Goal: Information Seeking & Learning: Check status

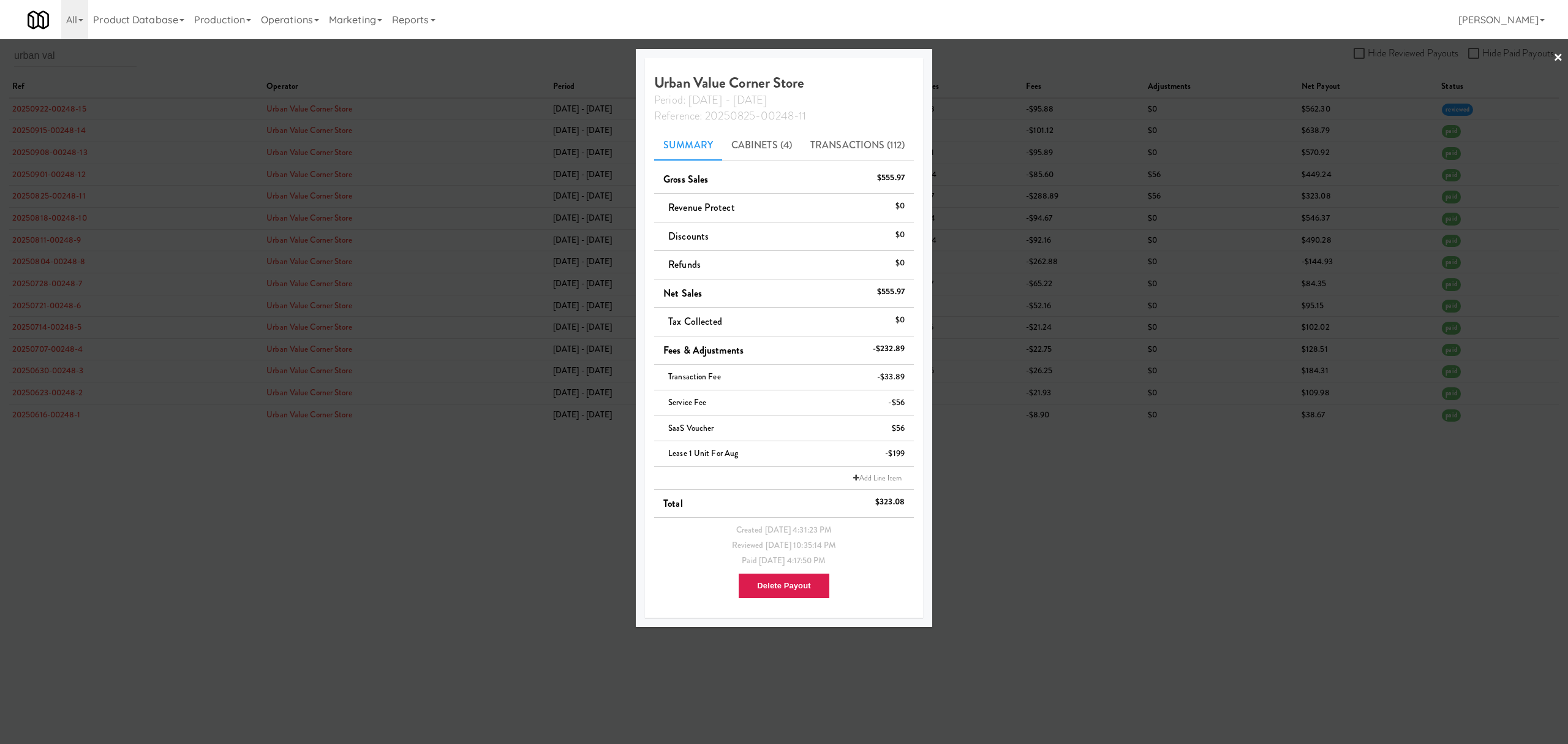
click at [327, 560] on div at bounding box center [784, 372] width 1568 height 744
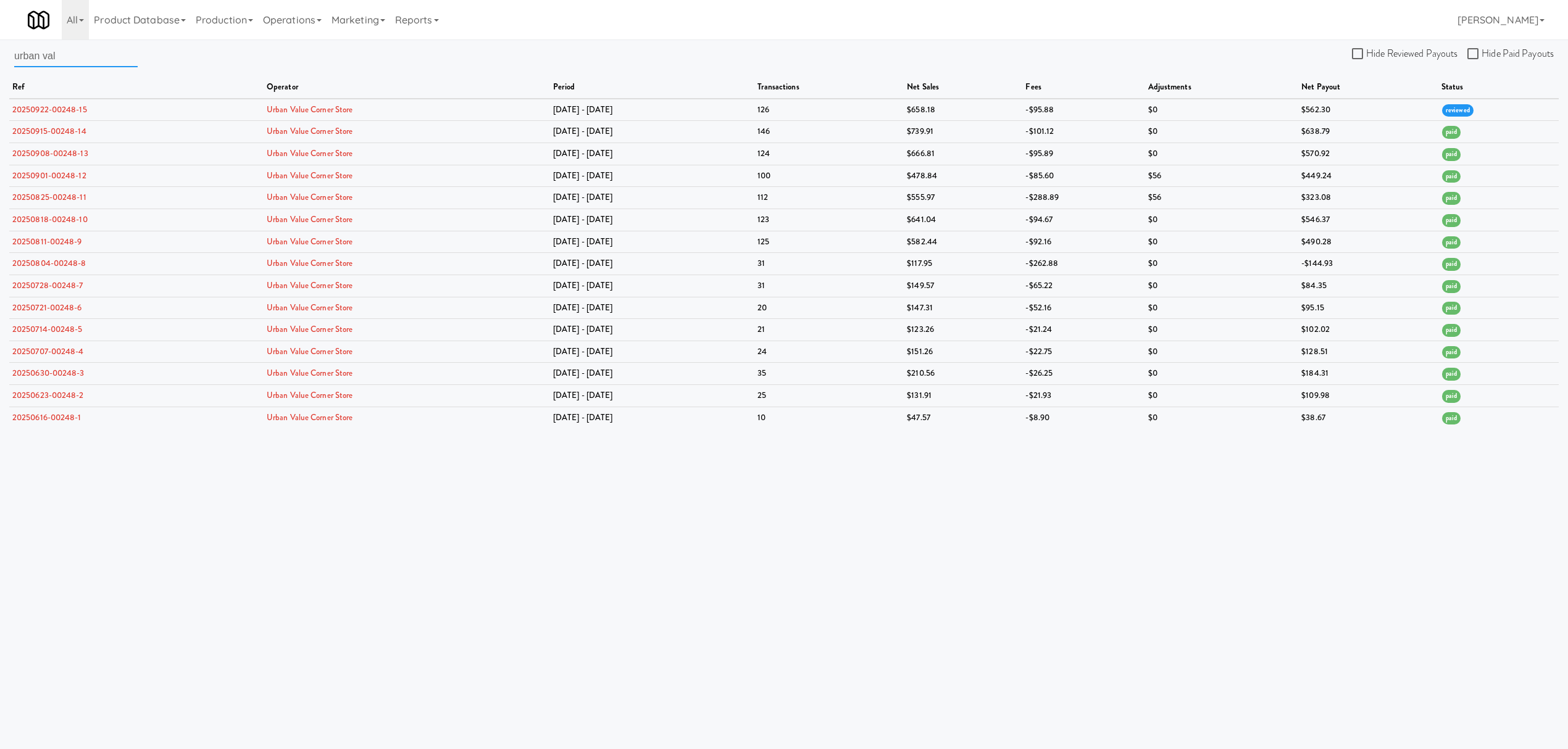
drag, startPoint x: 100, startPoint y: 57, endPoint x: -92, endPoint y: 57, distance: 192.0
click at [0, 57] on html "Okay Okay Select date: previous 2025-Sep next Su Mo Tu We Th Fr Sa 31 1 2 3 4 5…" at bounding box center [784, 374] width 1568 height 749
paste input "34233575765"
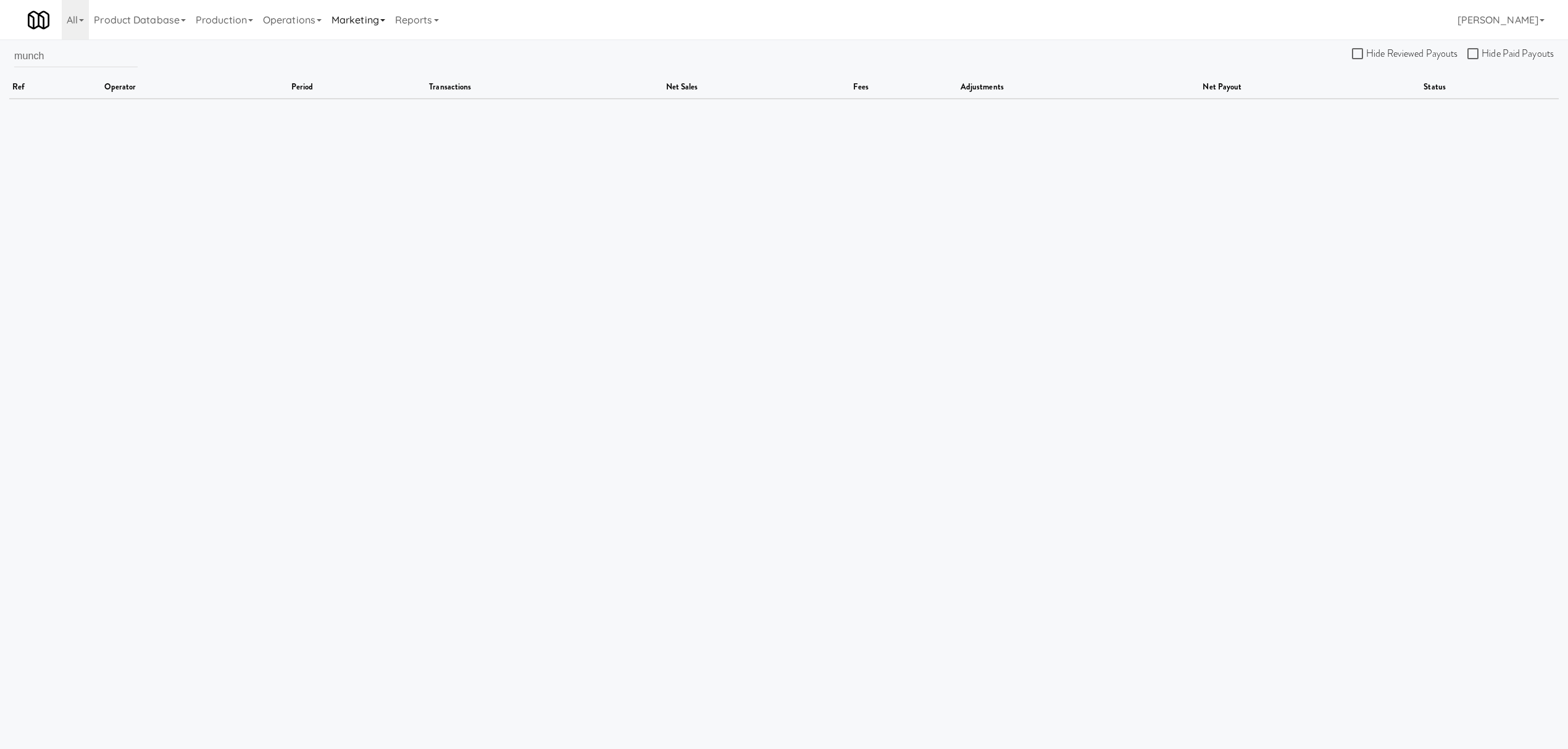
click at [361, 20] on link "Marketing" at bounding box center [359, 20] width 64 height 40
click at [297, 22] on link "Operations" at bounding box center [292, 20] width 68 height 40
drag, startPoint x: 83, startPoint y: 61, endPoint x: -35, endPoint y: 61, distance: 118.0
click at [0, 61] on html "Okay Okay Select date: previous 2025-Sep next Su Mo Tu We Th Fr Sa 31 1 2 3 4 5…" at bounding box center [784, 374] width 1568 height 749
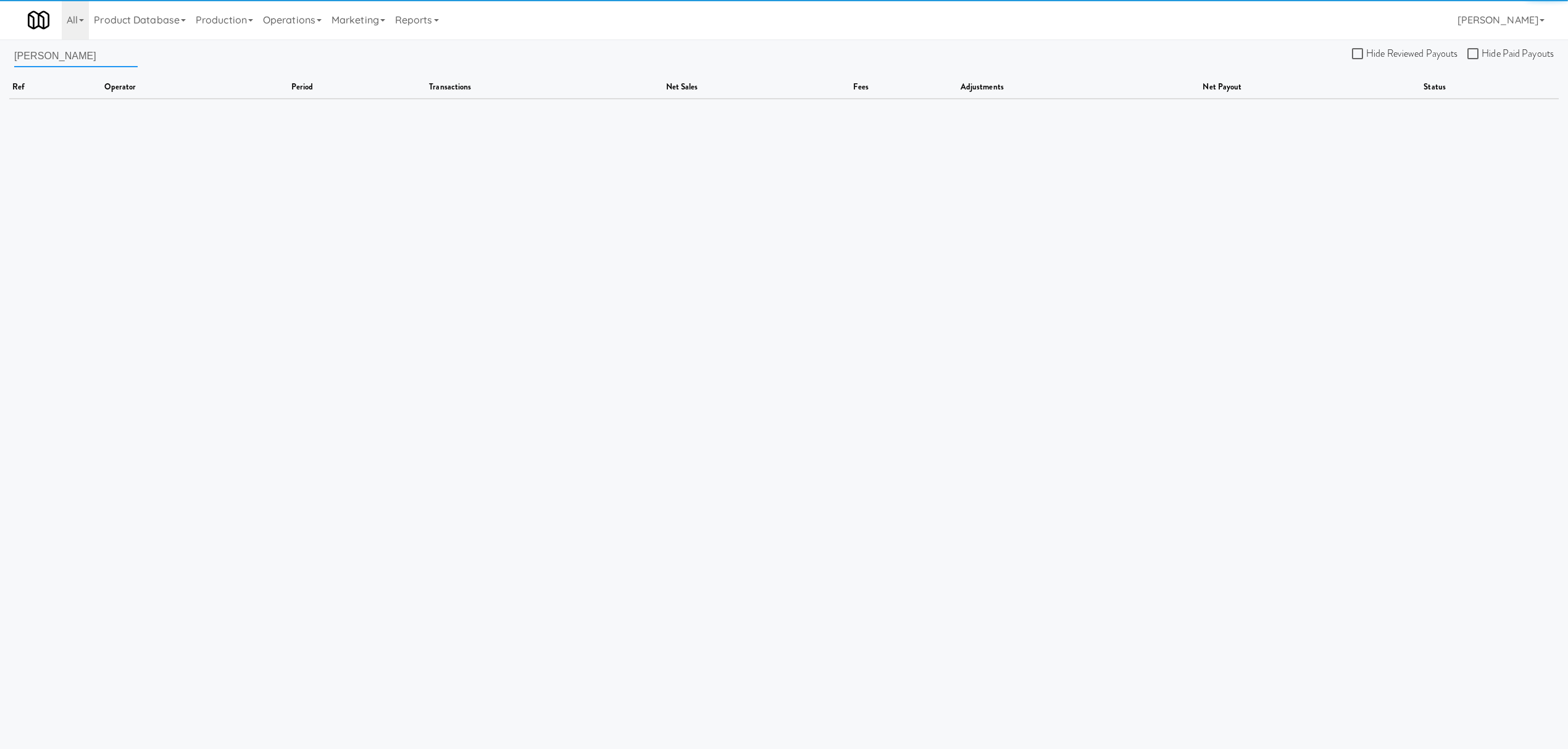
type input "[PERSON_NAME]"
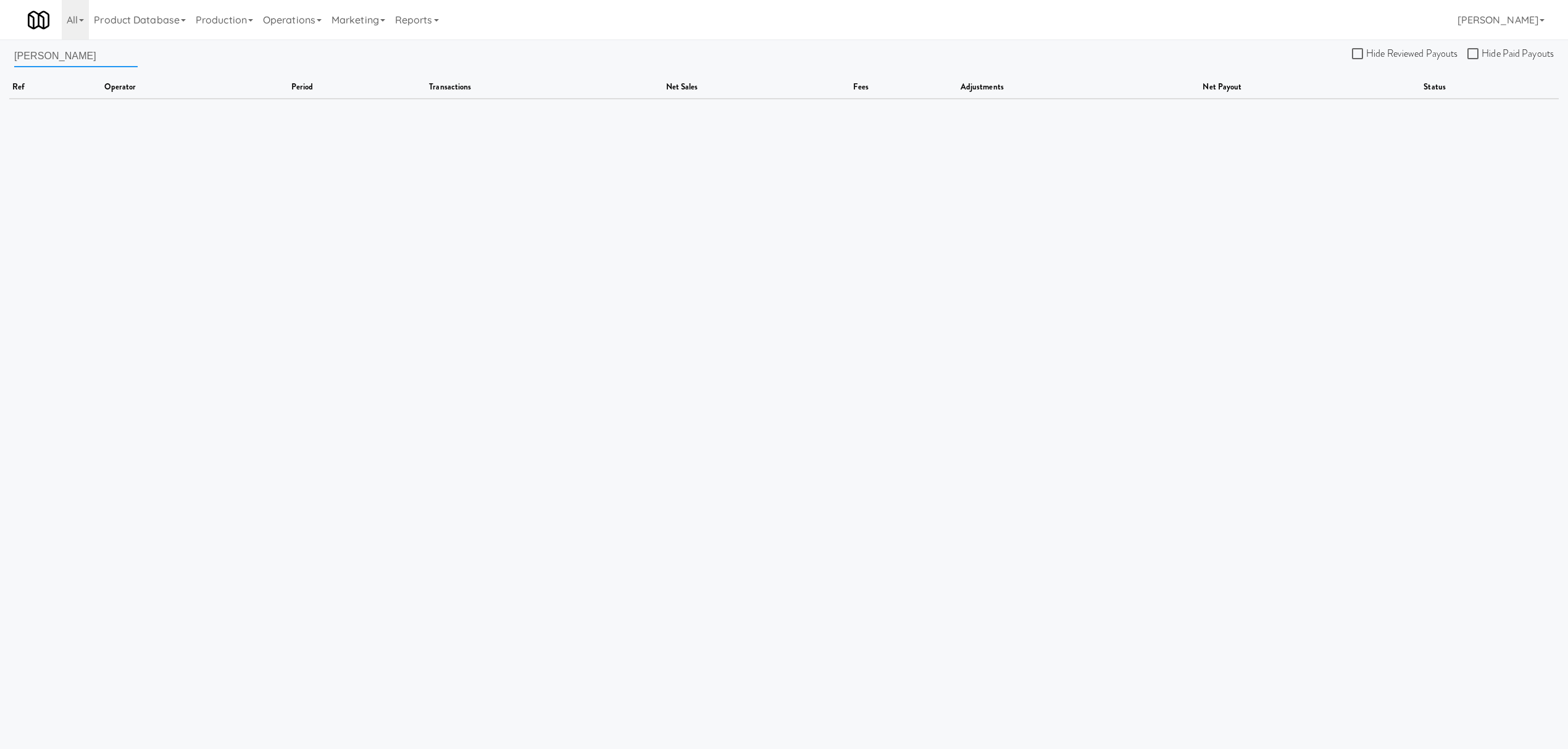
drag, startPoint x: 90, startPoint y: 60, endPoint x: -110, endPoint y: 55, distance: 200.1
click at [0, 55] on html "Okay Okay Select date: previous 2025-Sep next Su Mo Tu We Th Fr Sa 31 1 2 3 4 5…" at bounding box center [784, 374] width 1568 height 749
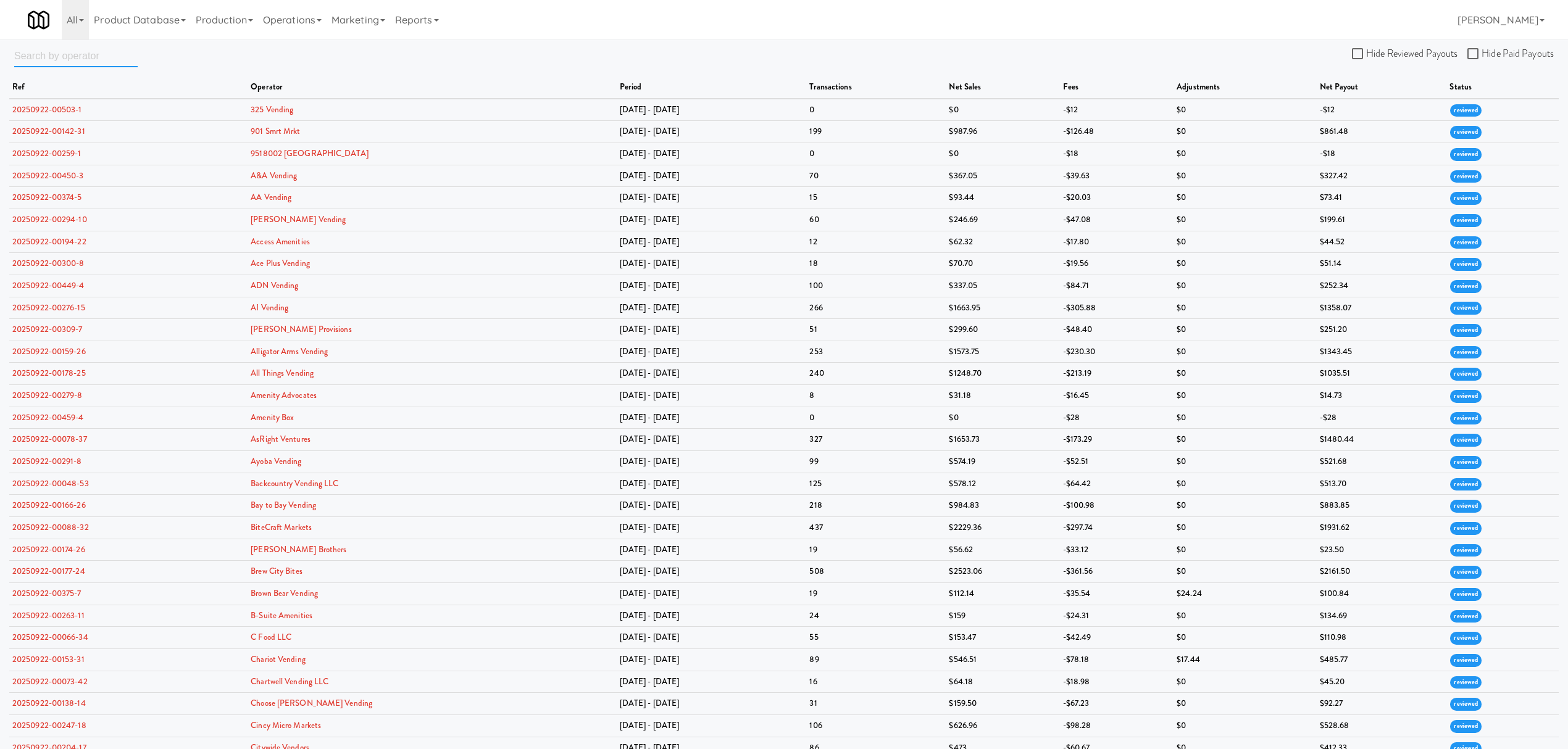
click at [92, 57] on input "text" at bounding box center [75, 55] width 124 height 22
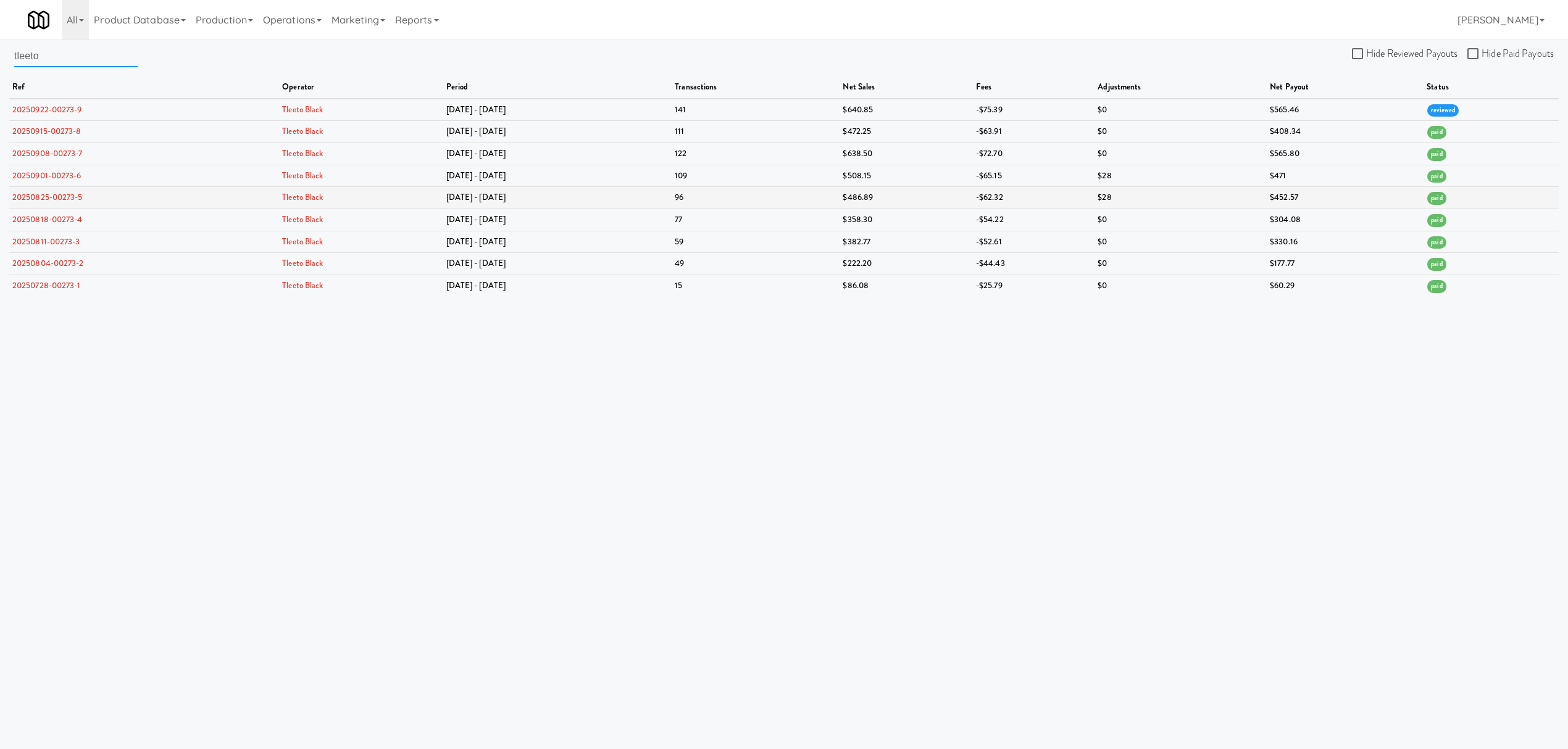
type input "tleeto"
click at [57, 195] on link "20250825-00273-5" at bounding box center [47, 197] width 70 height 12
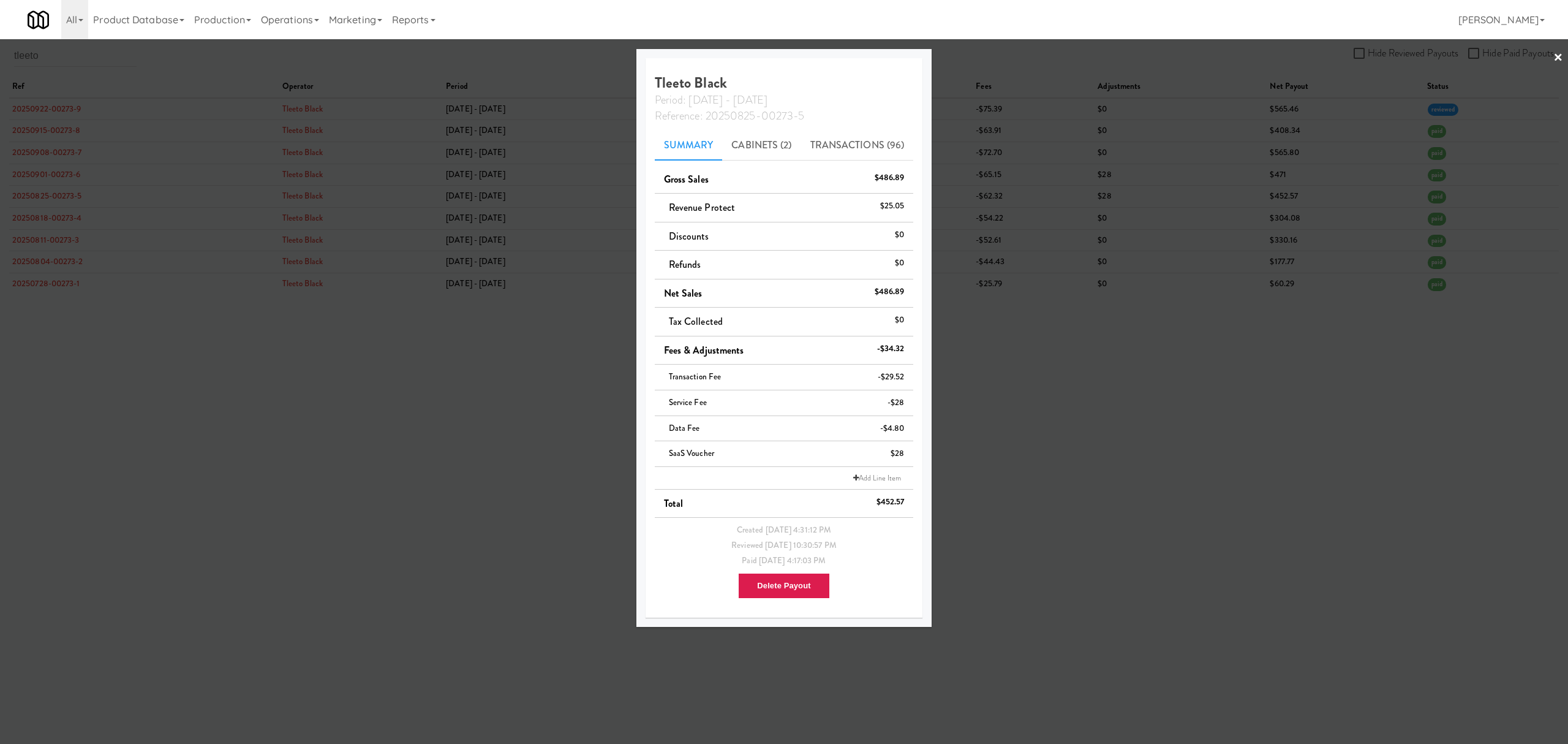
click at [50, 258] on div at bounding box center [784, 372] width 1568 height 744
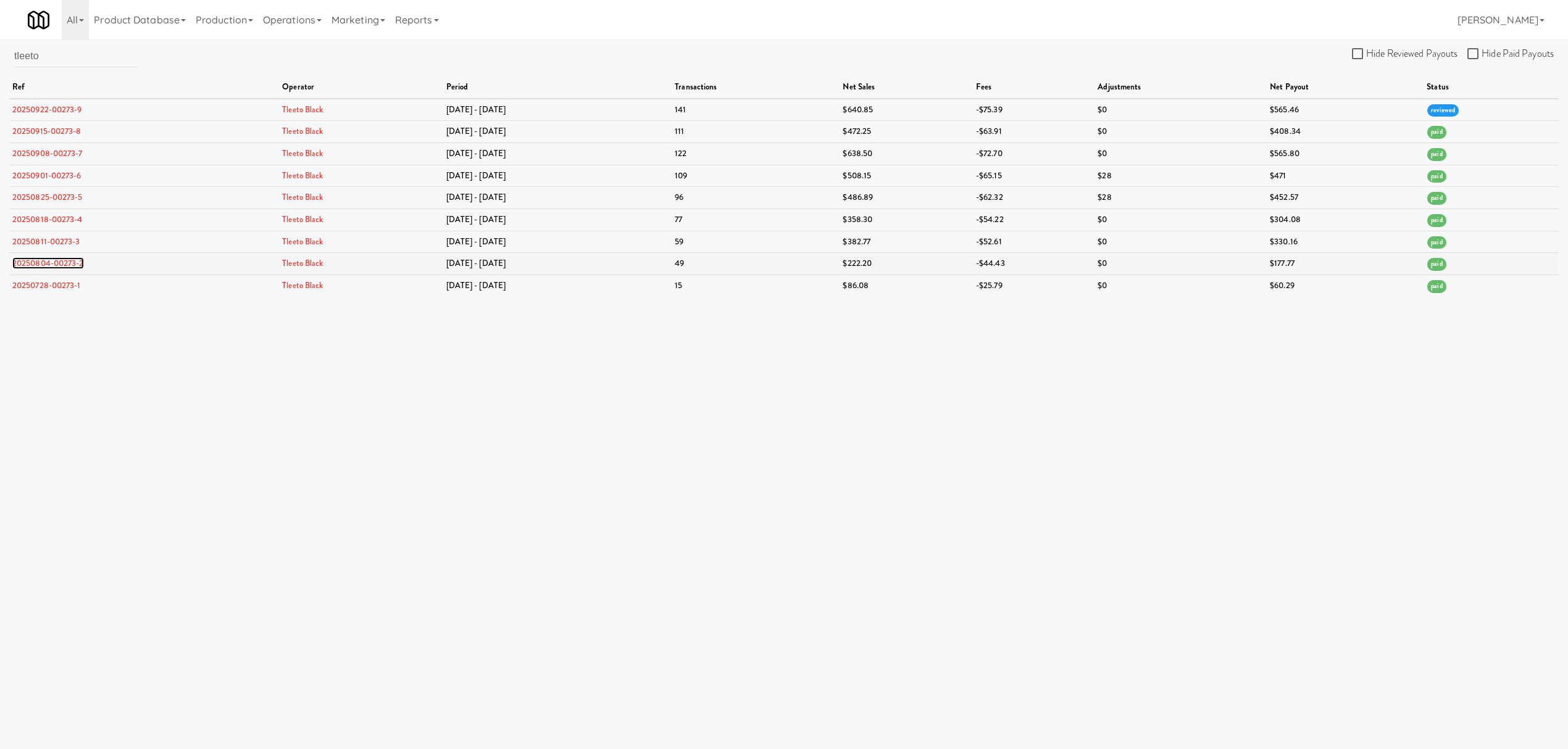
click at [50, 260] on link "20250804-00273-2" at bounding box center [48, 263] width 72 height 12
